Goal: Task Accomplishment & Management: Manage account settings

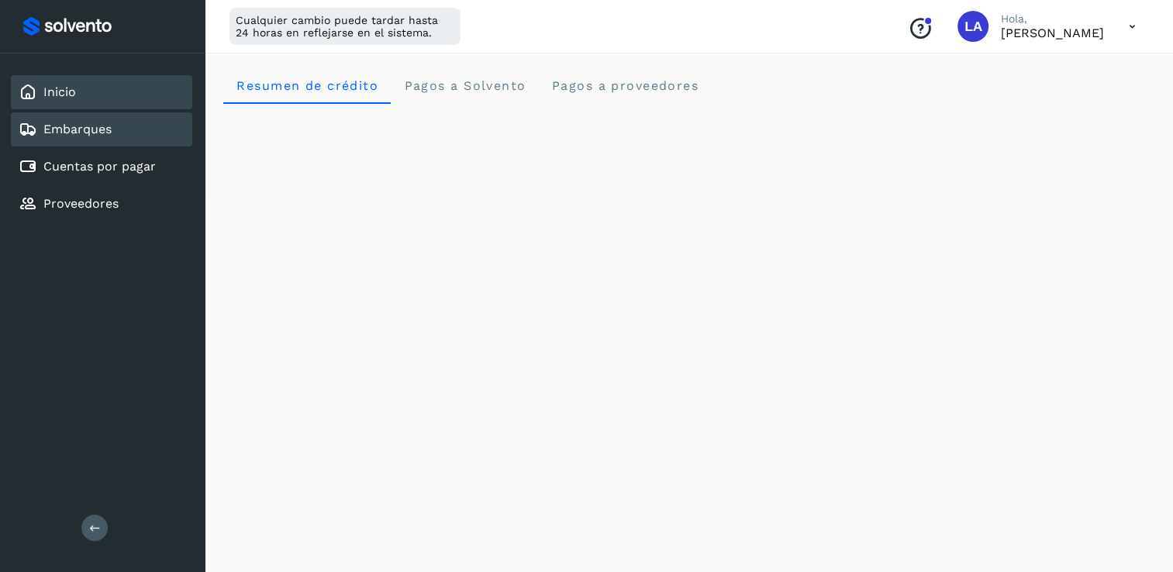
click at [60, 123] on link "Embarques" at bounding box center [77, 129] width 68 height 15
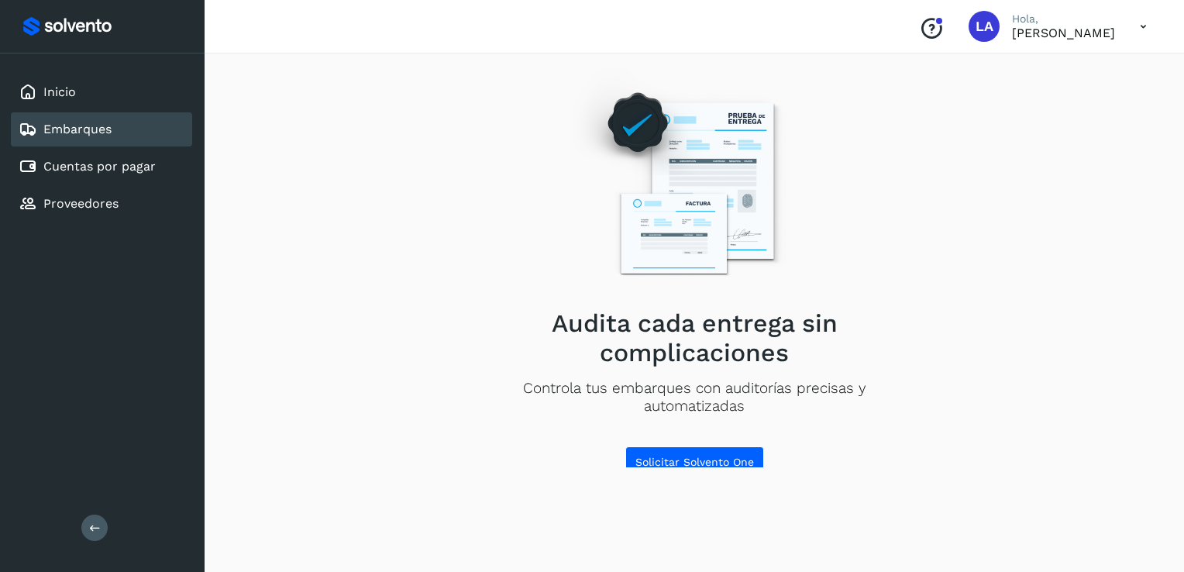
click at [60, 109] on div "Inicio Embarques Cuentas por pagar Proveedores" at bounding box center [102, 147] width 205 height 189
click at [60, 96] on link "Inicio" at bounding box center [59, 91] width 33 height 15
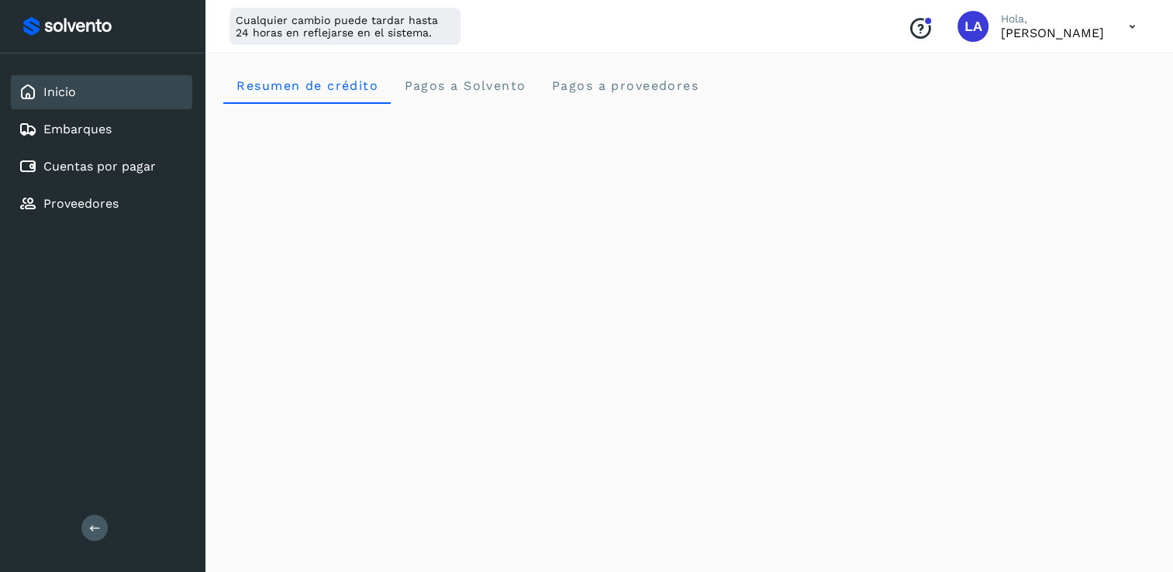
click at [1144, 26] on icon at bounding box center [1132, 27] width 32 height 32
click at [1039, 104] on div "Cerrar sesión" at bounding box center [1055, 99] width 184 height 29
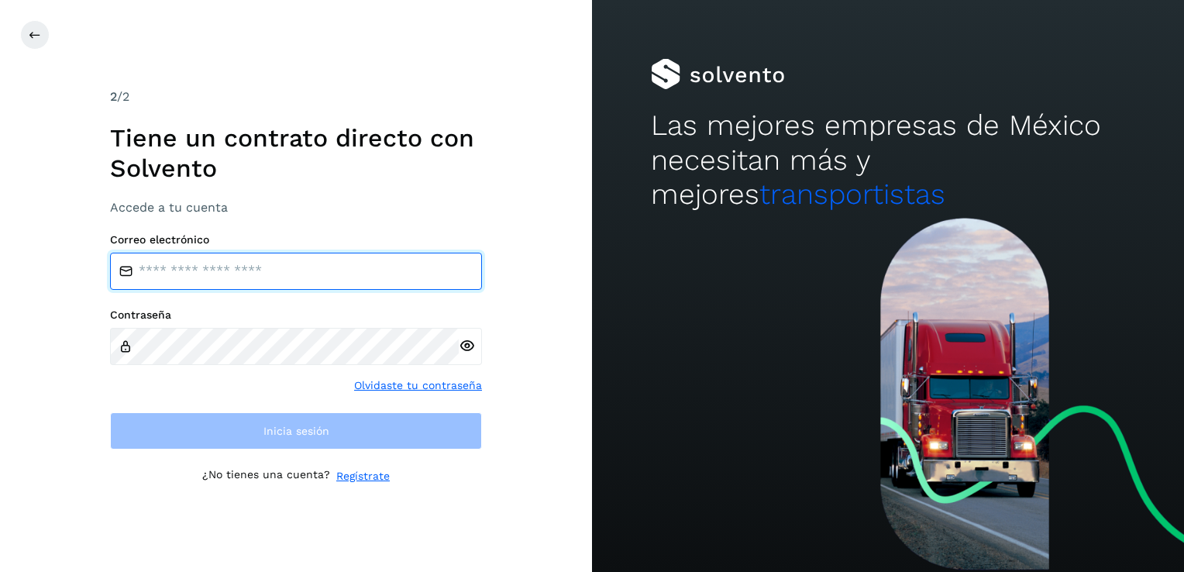
type input "**********"
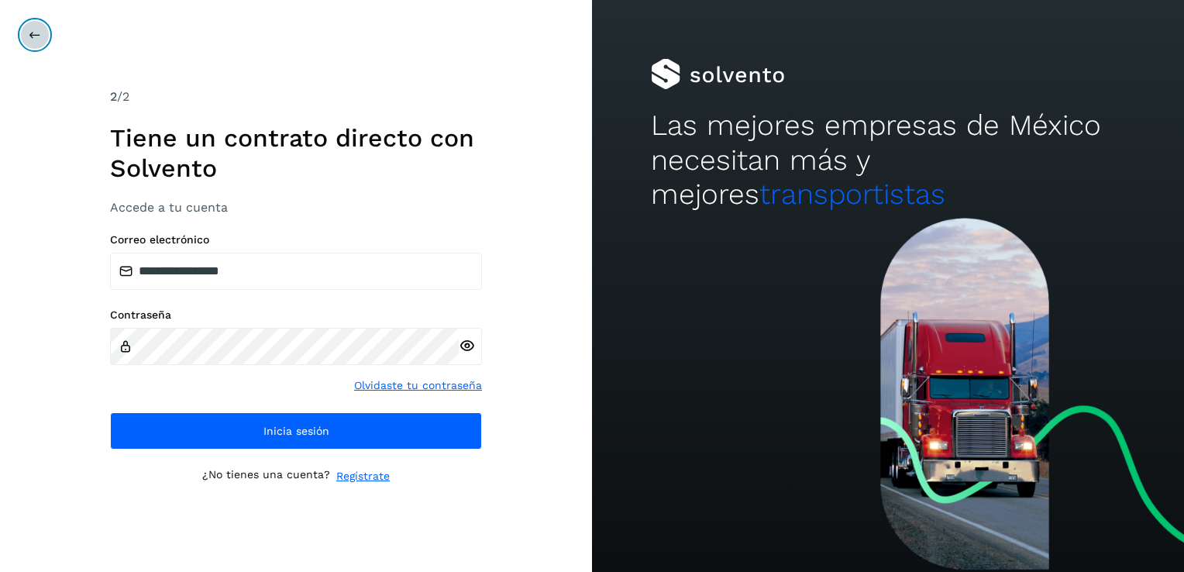
click at [26, 38] on button at bounding box center [34, 34] width 29 height 29
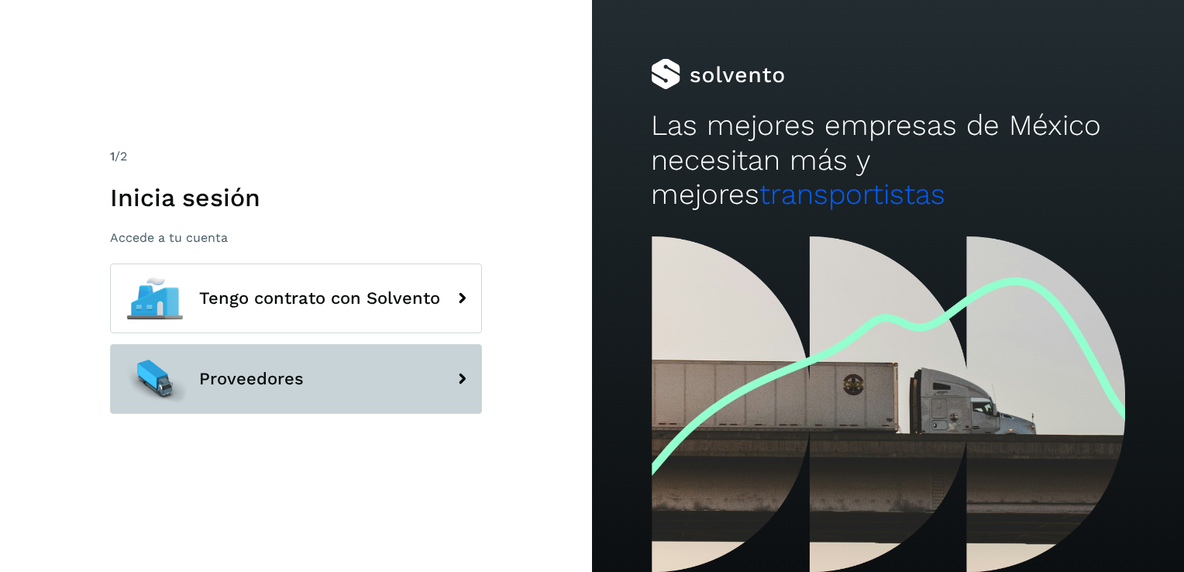
click at [459, 361] on button "Proveedores" at bounding box center [296, 379] width 372 height 70
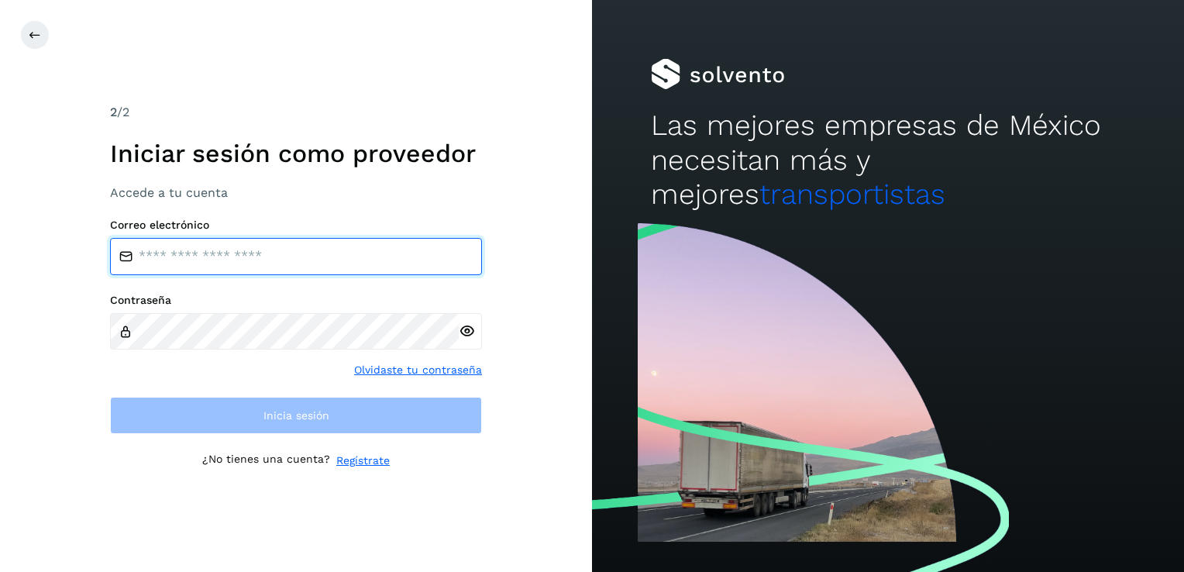
type input "**********"
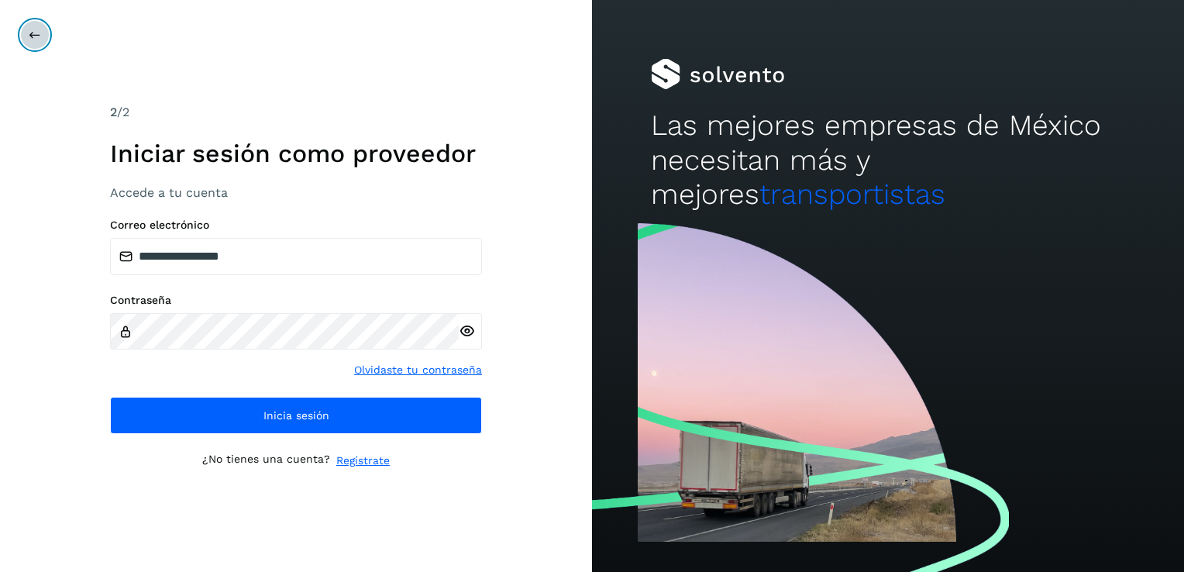
click at [26, 36] on button at bounding box center [34, 34] width 29 height 29
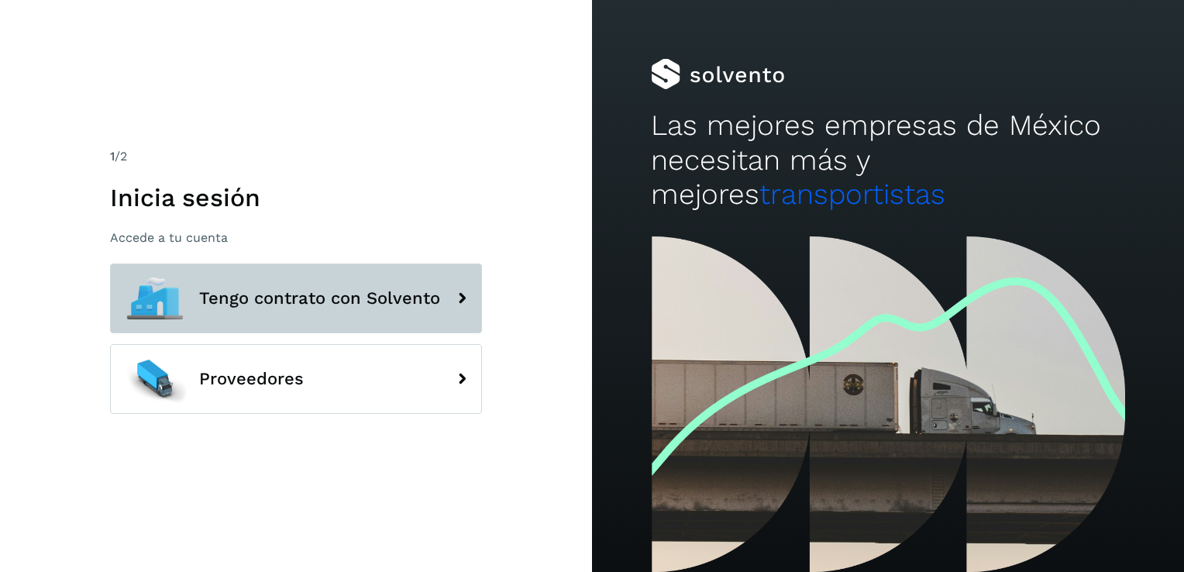
click at [253, 299] on span "Tengo contrato con Solvento" at bounding box center [319, 298] width 241 height 19
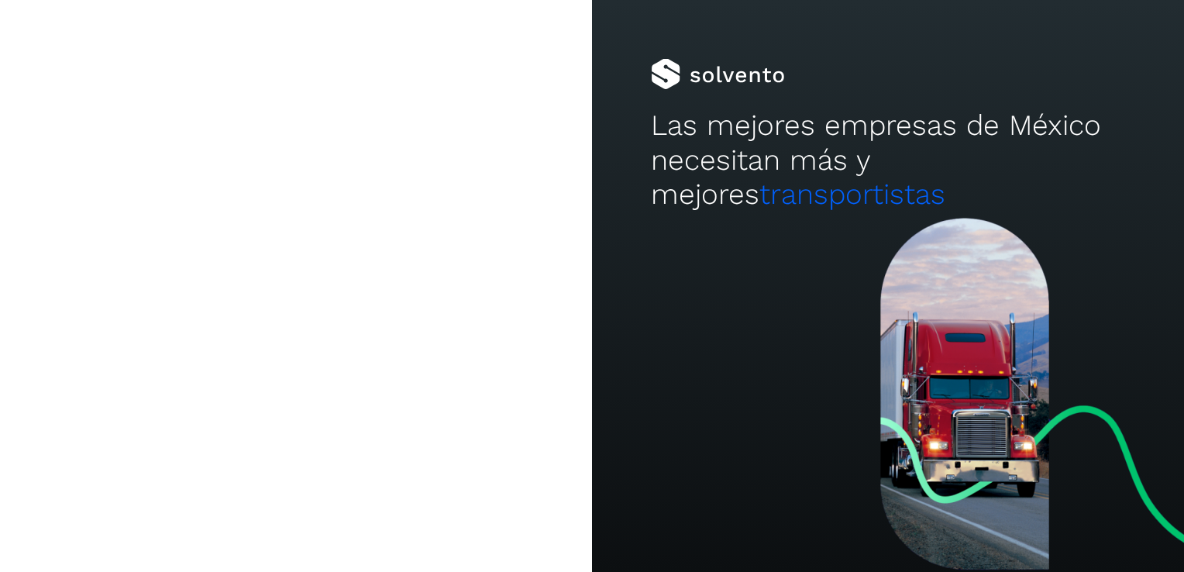
type input "**********"
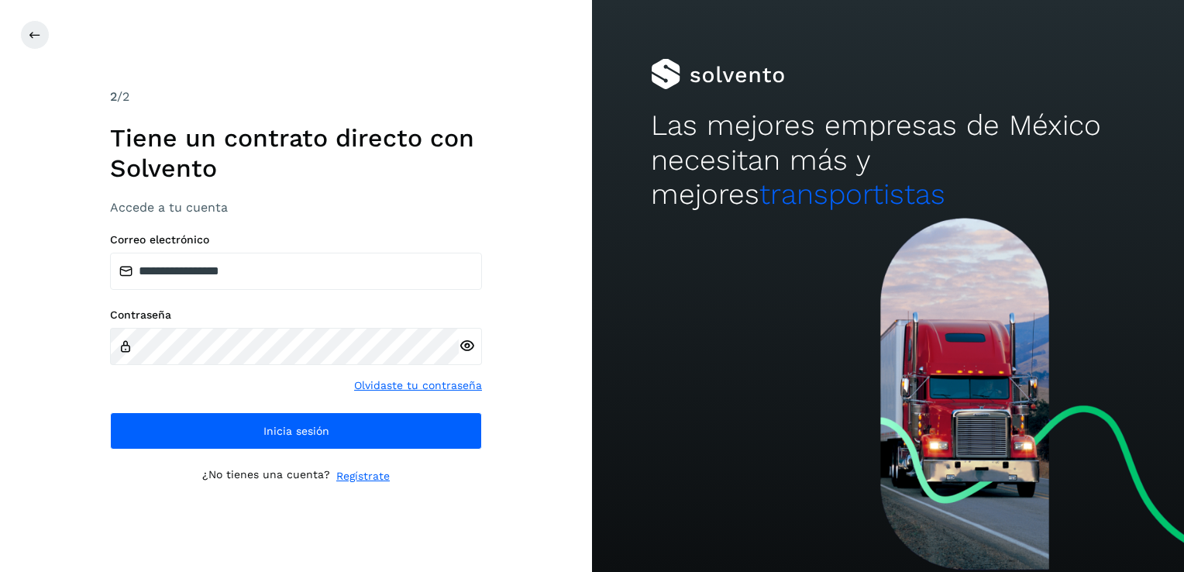
click at [465, 351] on icon at bounding box center [467, 346] width 16 height 16
click at [465, 346] on icon at bounding box center [467, 346] width 16 height 16
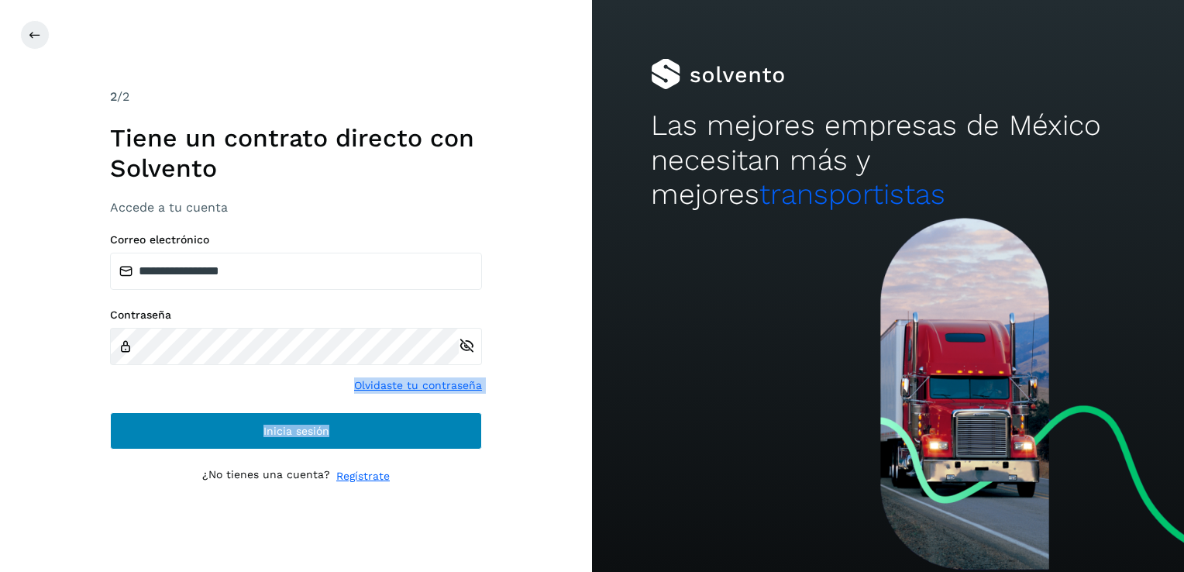
drag, startPoint x: 465, startPoint y: 346, endPoint x: 309, endPoint y: 433, distance: 178.4
click at [309, 433] on div "**********" at bounding box center [296, 340] width 372 height 215
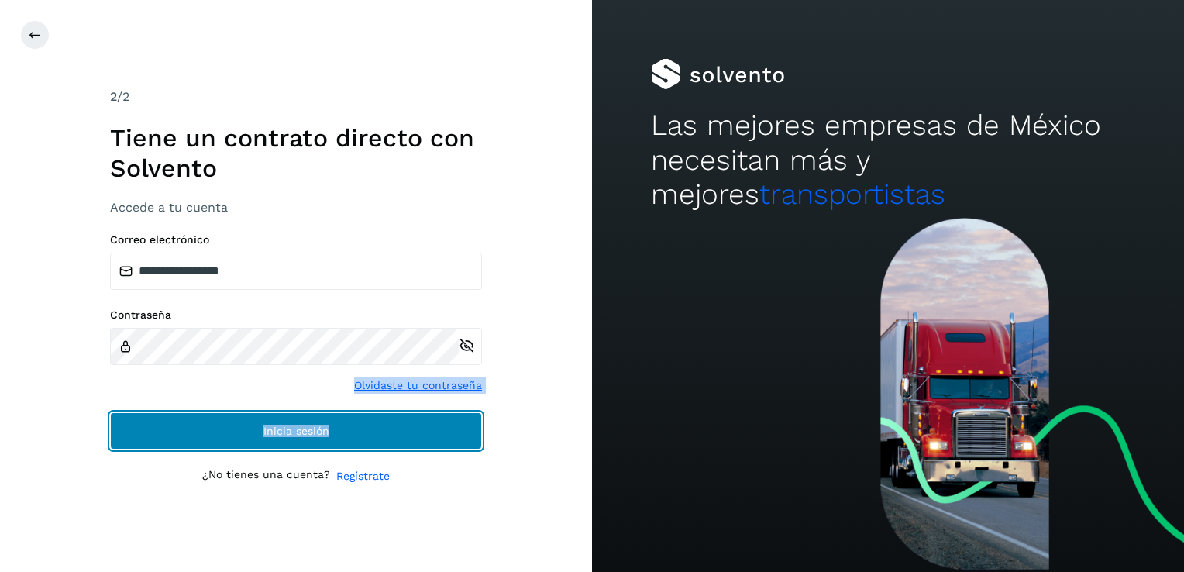
drag, startPoint x: 309, startPoint y: 433, endPoint x: 275, endPoint y: 432, distance: 34.1
click at [275, 432] on span "Inicia sesión" at bounding box center [297, 431] width 66 height 11
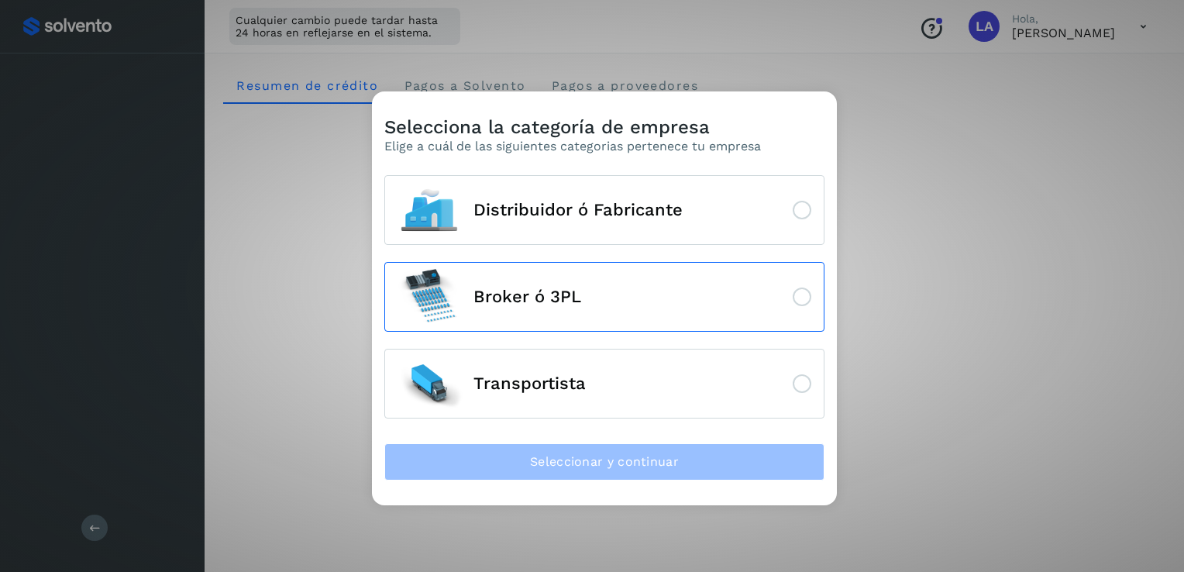
click at [654, 307] on button "Broker ó 3PL" at bounding box center [604, 297] width 440 height 70
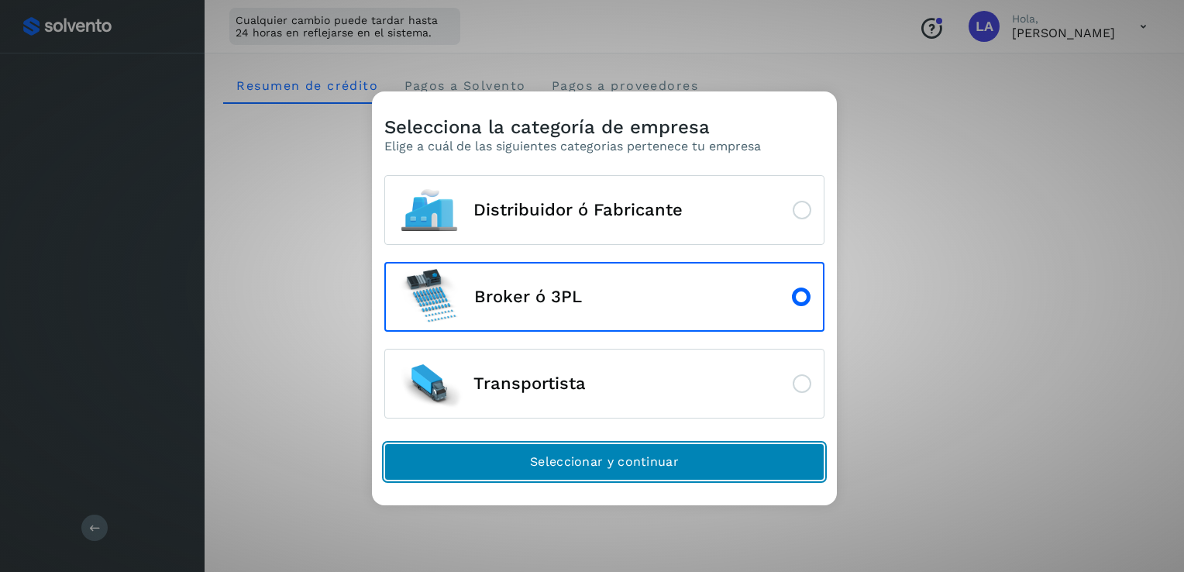
click at [620, 454] on span "Seleccionar y continuar" at bounding box center [604, 461] width 149 height 17
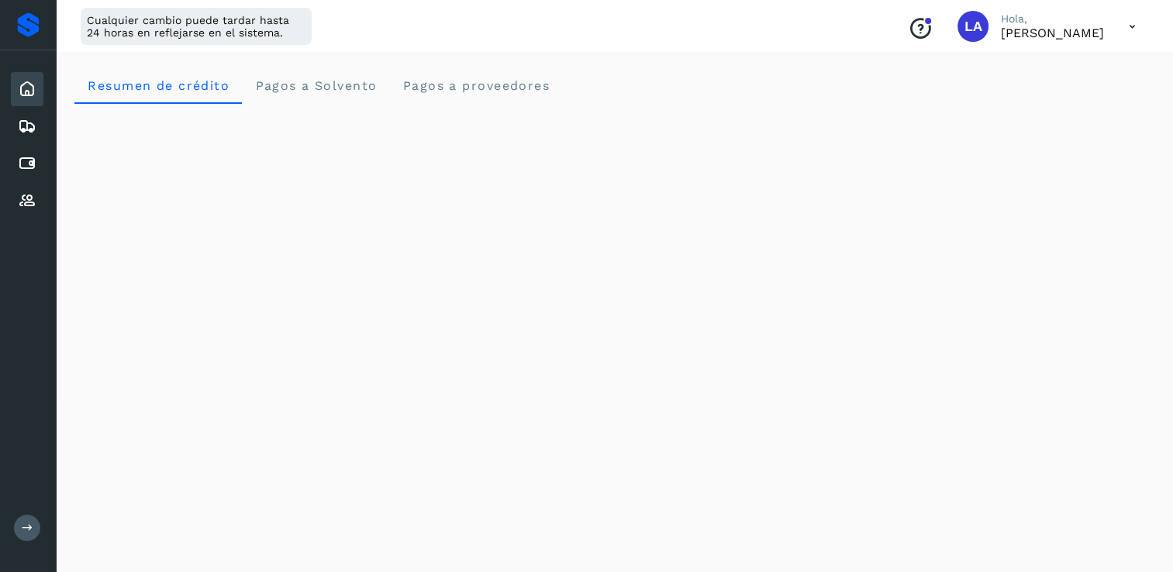
click at [30, 24] on div at bounding box center [28, 24] width 22 height 25
click at [292, 76] on Solvento "Pagos a Solvento" at bounding box center [315, 85] width 147 height 37
click at [126, 83] on span "Resumen de crédito" at bounding box center [158, 85] width 143 height 15
click at [813, 81] on div "Resumen de crédito Pagos a Solvento Pagos a proveedores" at bounding box center [614, 85] width 1080 height 37
click at [1132, 29] on icon at bounding box center [1132, 27] width 32 height 32
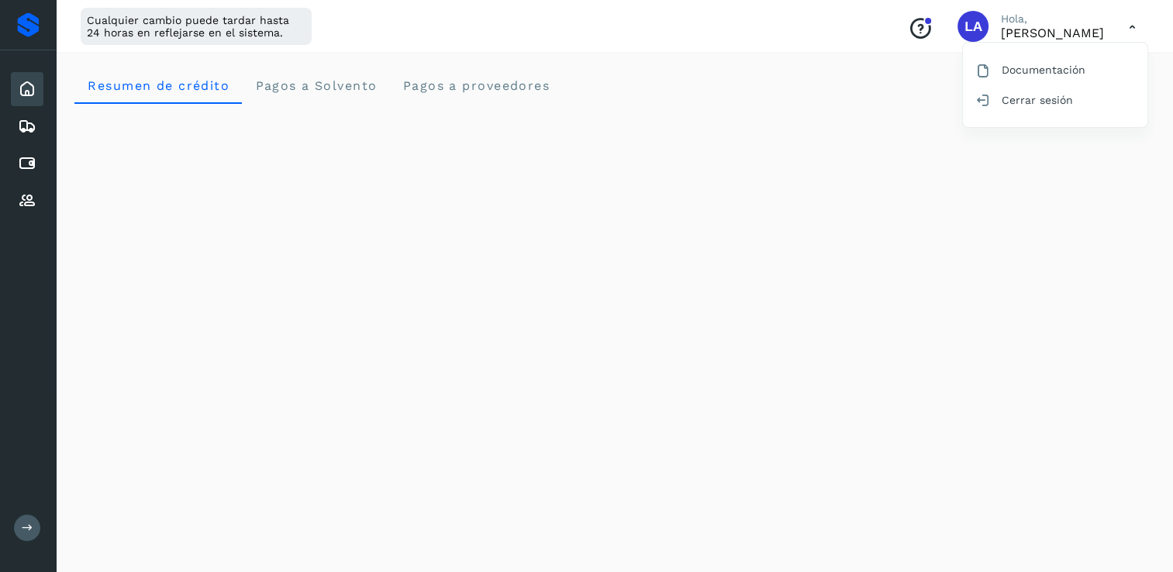
click at [792, 67] on div at bounding box center [586, 286] width 1173 height 572
click at [36, 94] on div "Inicio" at bounding box center [27, 89] width 33 height 34
click at [31, 122] on icon at bounding box center [27, 126] width 19 height 19
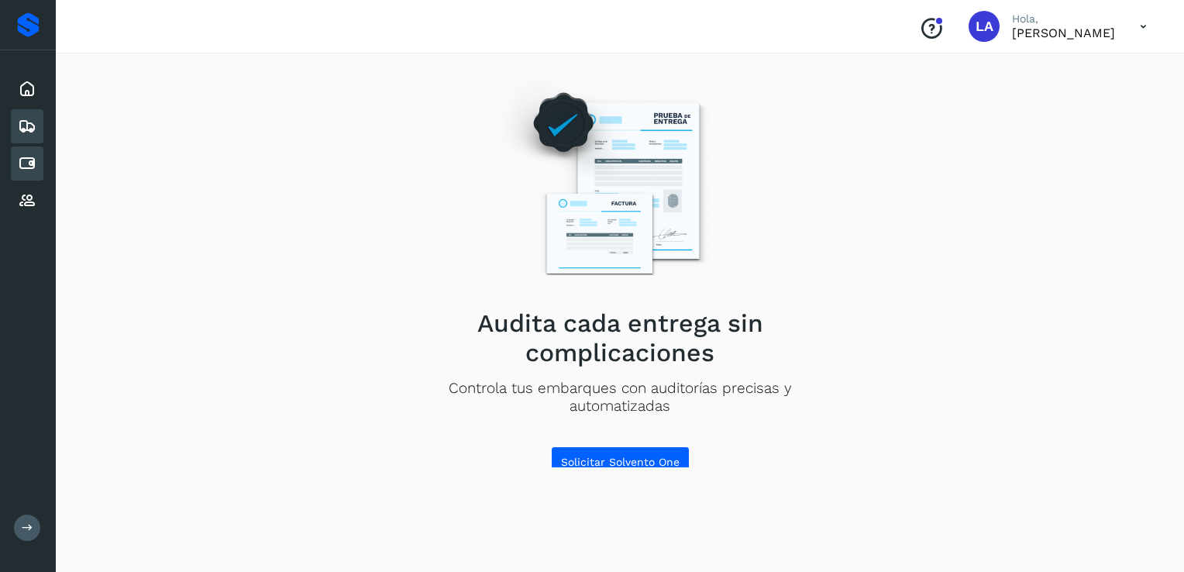
click at [34, 168] on icon at bounding box center [27, 163] width 19 height 19
